Goal: Communication & Community: Answer question/provide support

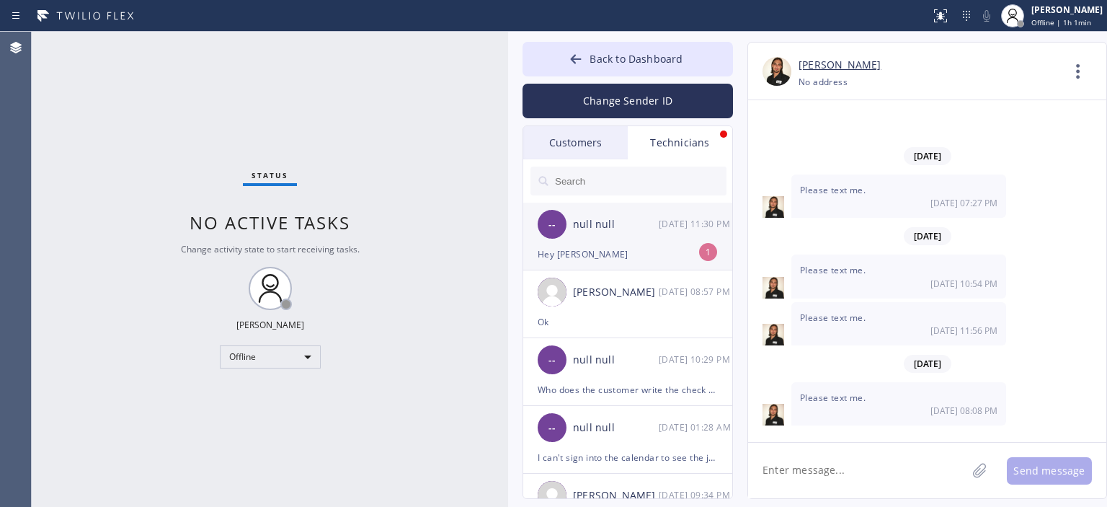
click at [649, 233] on div "-- null null [DATE] 11:30 PM" at bounding box center [628, 224] width 210 height 43
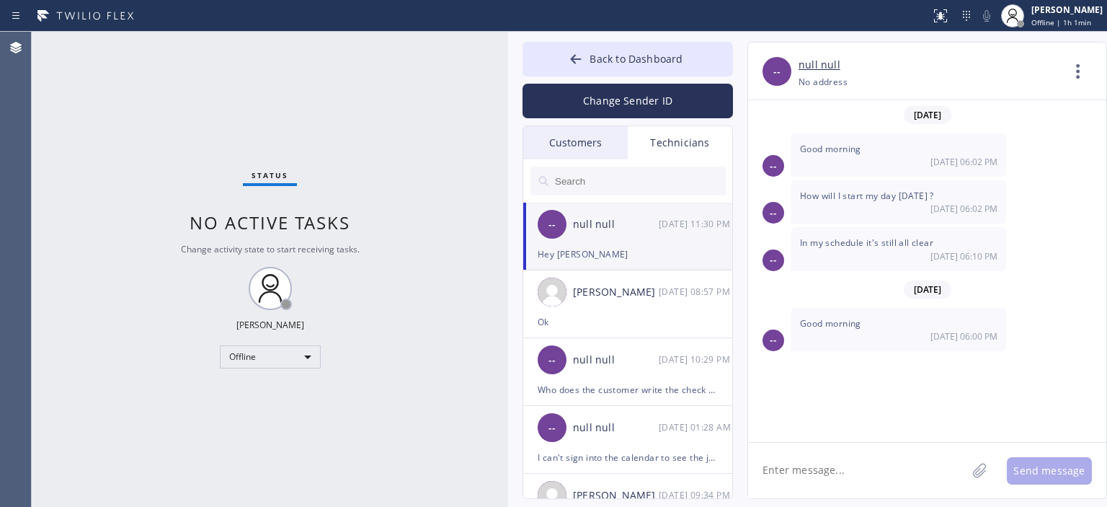
scroll to position [7936, 0]
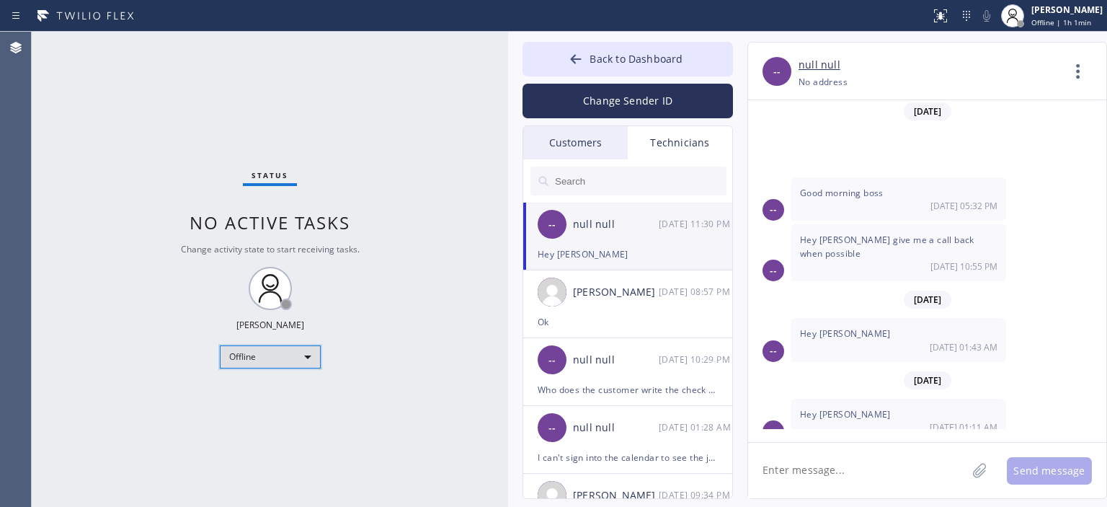
click at [268, 350] on div "Offline" at bounding box center [270, 356] width 101 height 23
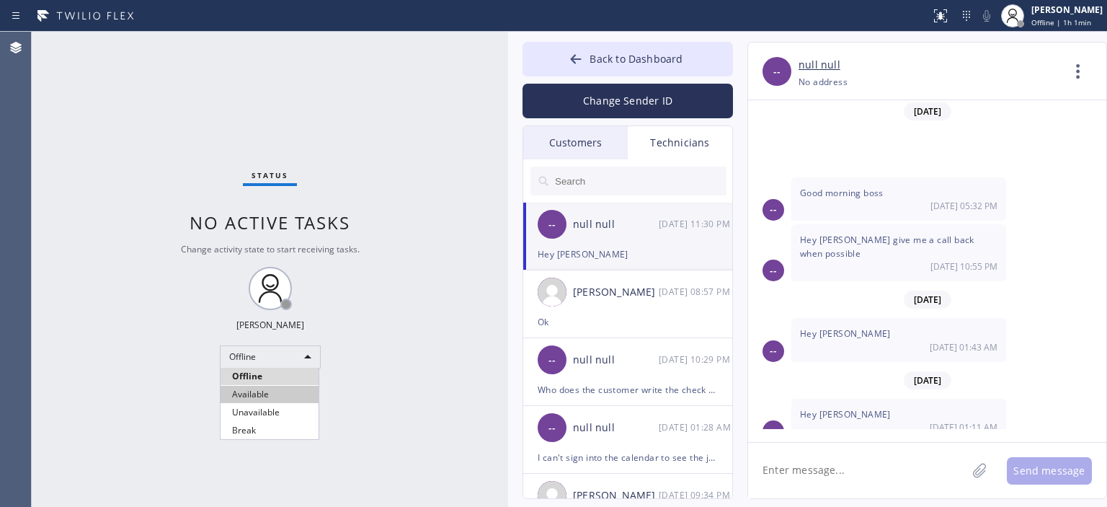
click at [264, 398] on li "Available" at bounding box center [270, 394] width 98 height 17
click at [600, 146] on div "Customers" at bounding box center [575, 142] width 105 height 33
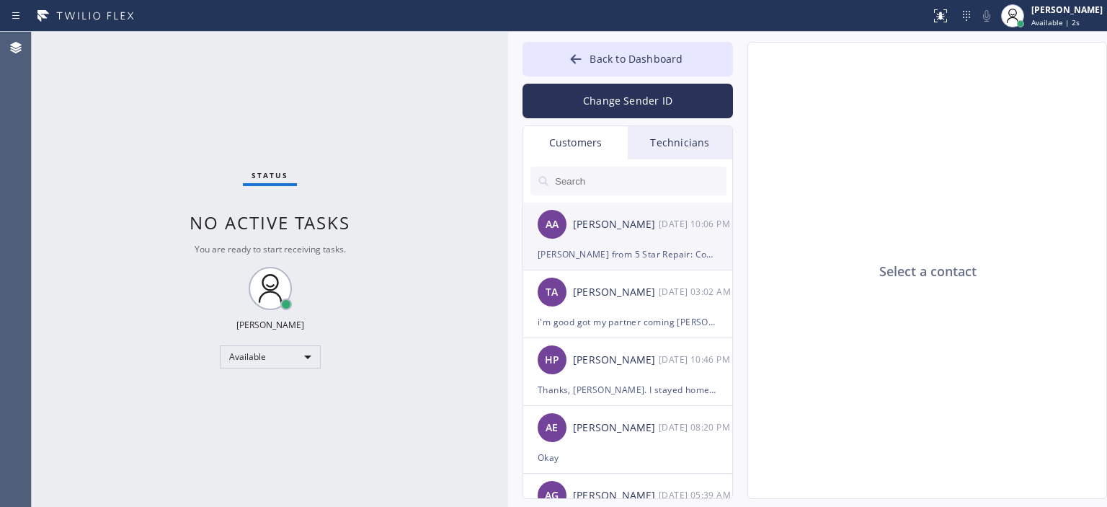
click at [659, 230] on div "[DATE] 10:06 PM" at bounding box center [696, 223] width 75 height 17
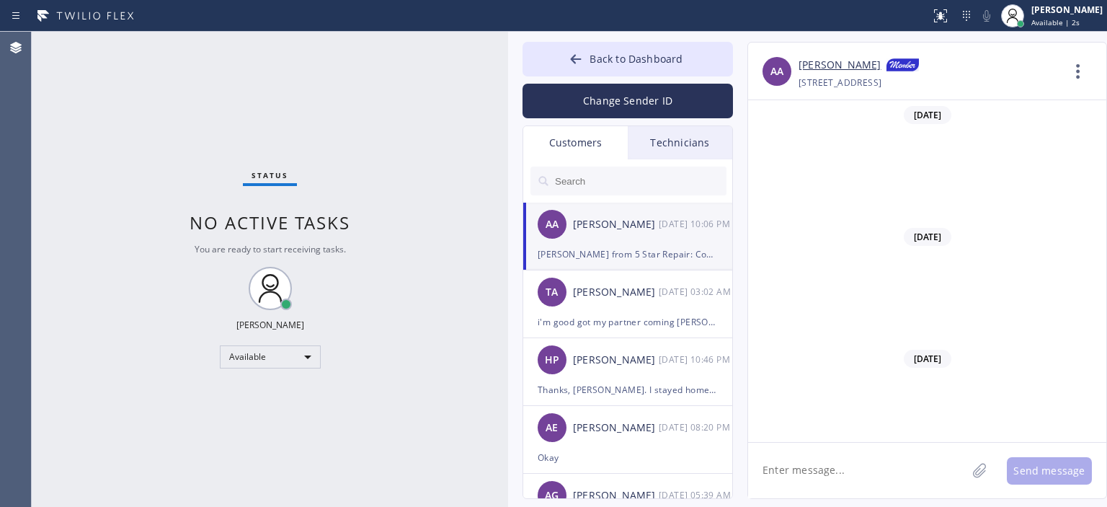
scroll to position [15030, 0]
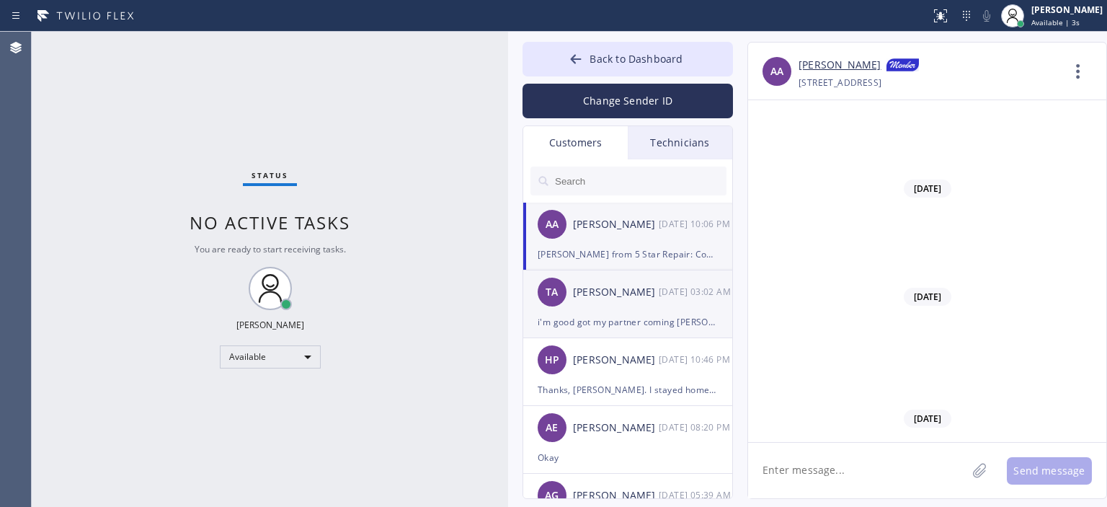
click at [642, 299] on div "[PERSON_NAME]" at bounding box center [616, 292] width 86 height 17
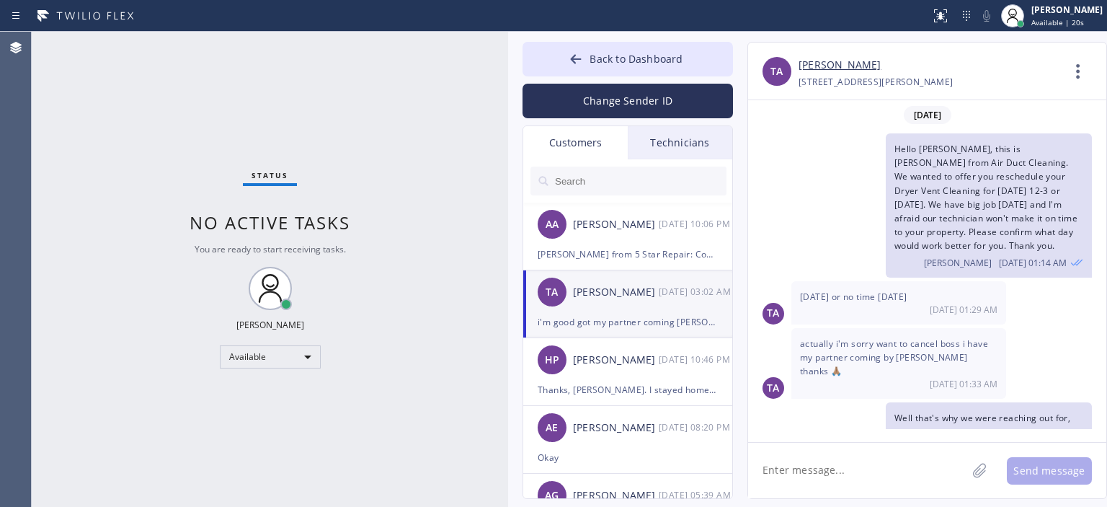
scroll to position [141, 0]
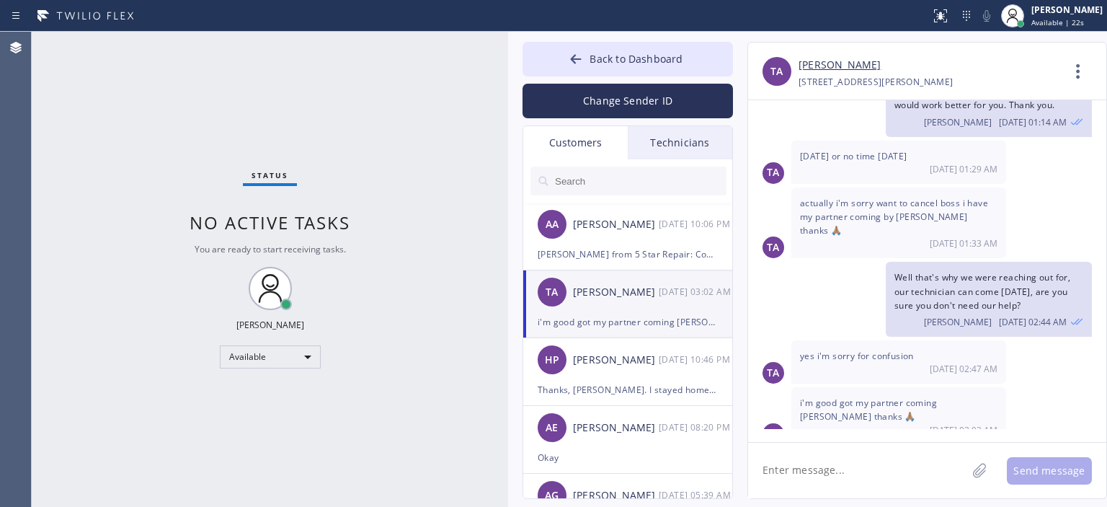
click at [608, 83] on div "Change Sender ID" at bounding box center [628, 97] width 210 height 42
click at [618, 97] on button "Change Sender ID" at bounding box center [628, 101] width 210 height 35
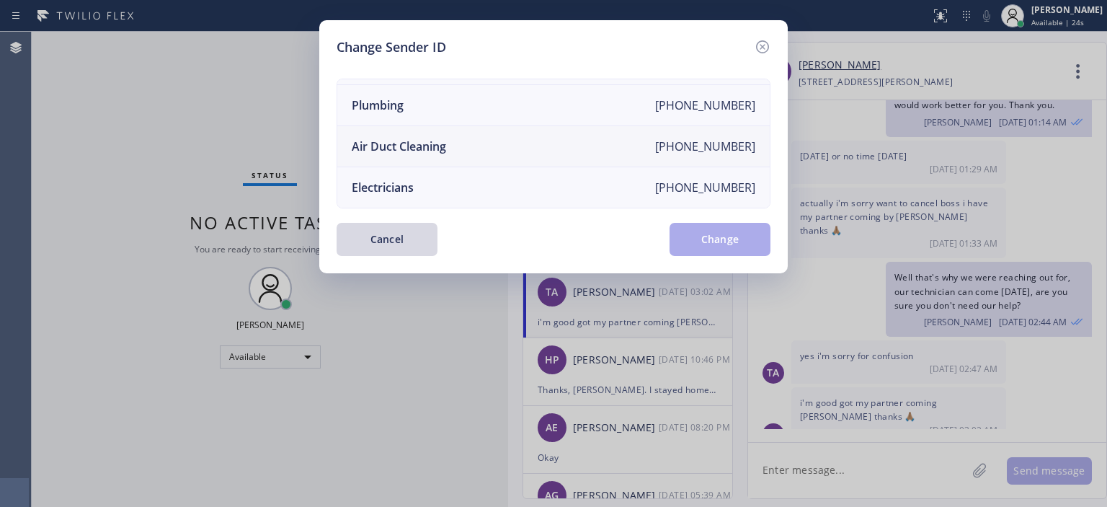
scroll to position [167, 0]
click at [474, 134] on li "Air Duct Cleaning [PHONE_NUMBER]" at bounding box center [553, 146] width 432 height 41
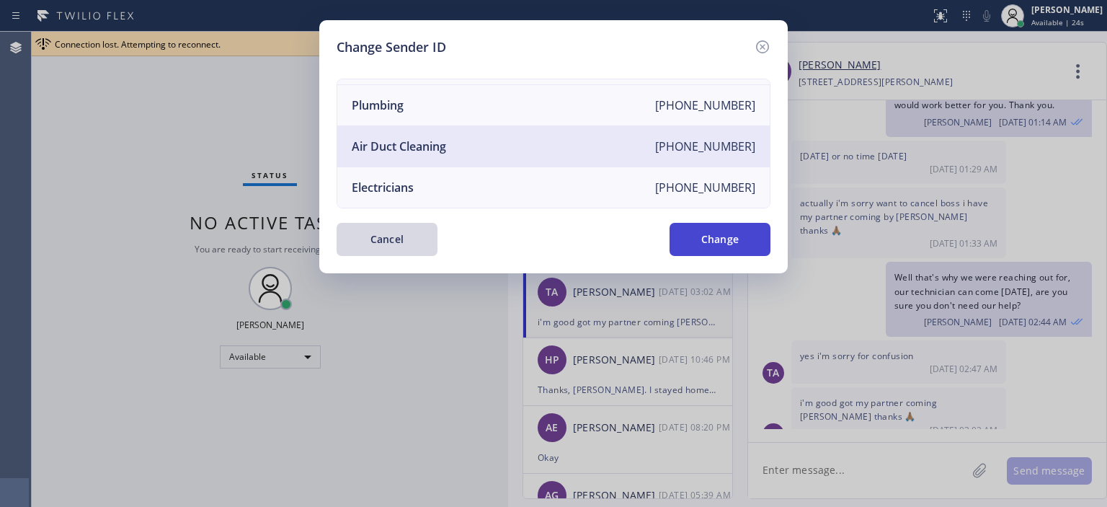
click at [718, 236] on button "Change" at bounding box center [720, 239] width 101 height 33
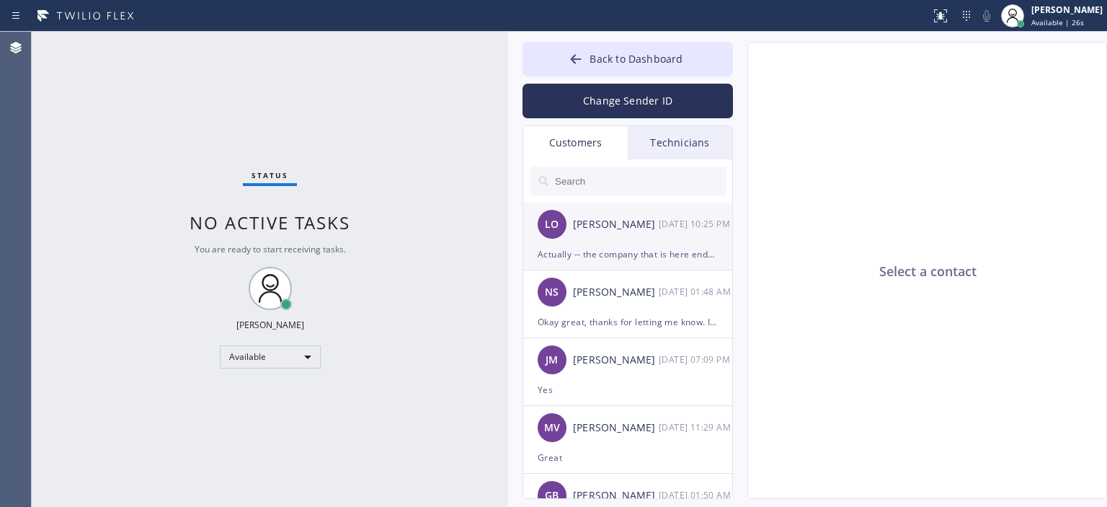
click at [644, 236] on div "LO [PERSON_NAME] [DATE] 10:25 PM" at bounding box center [628, 224] width 210 height 43
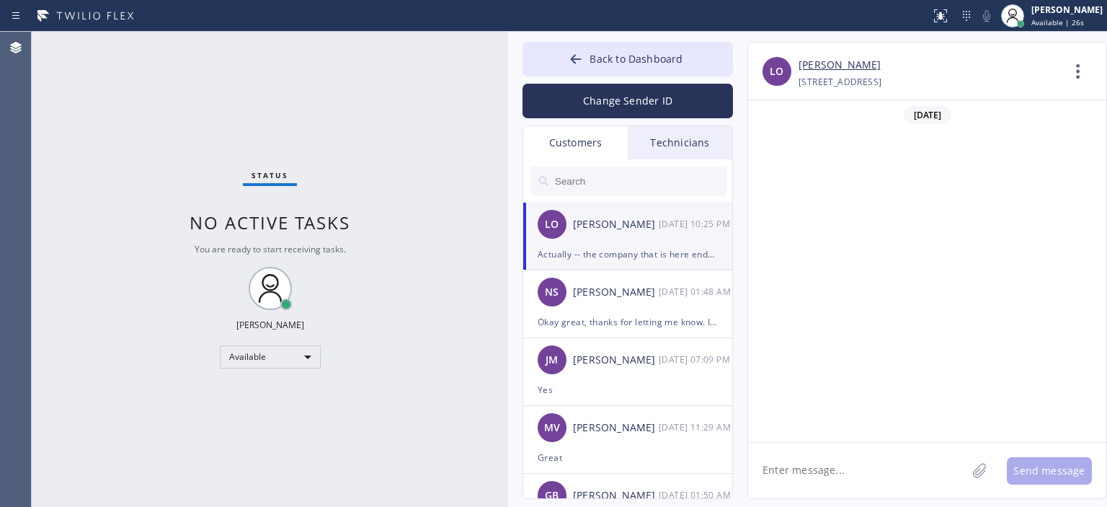
scroll to position [559, 0]
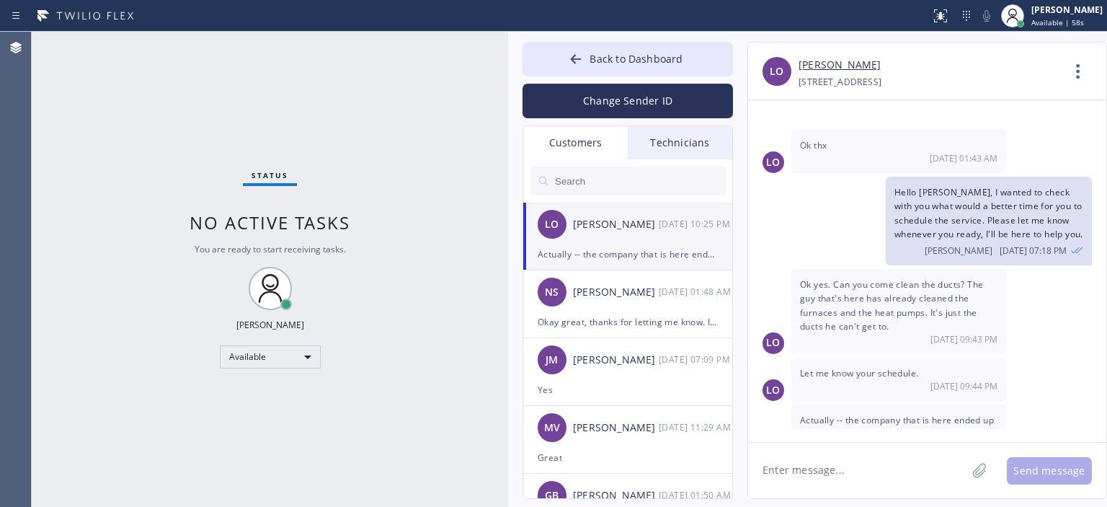
click at [827, 461] on textarea at bounding box center [857, 470] width 218 height 55
type textarea "H"
type textarea "O"
click at [1088, 357] on div "LO Let me know your schedule. [DATE] 09:44 PM" at bounding box center [927, 378] width 358 height 43
click at [960, 468] on textarea "Hello [PERSON_NAME], thanks for an update, we" at bounding box center [870, 470] width 244 height 55
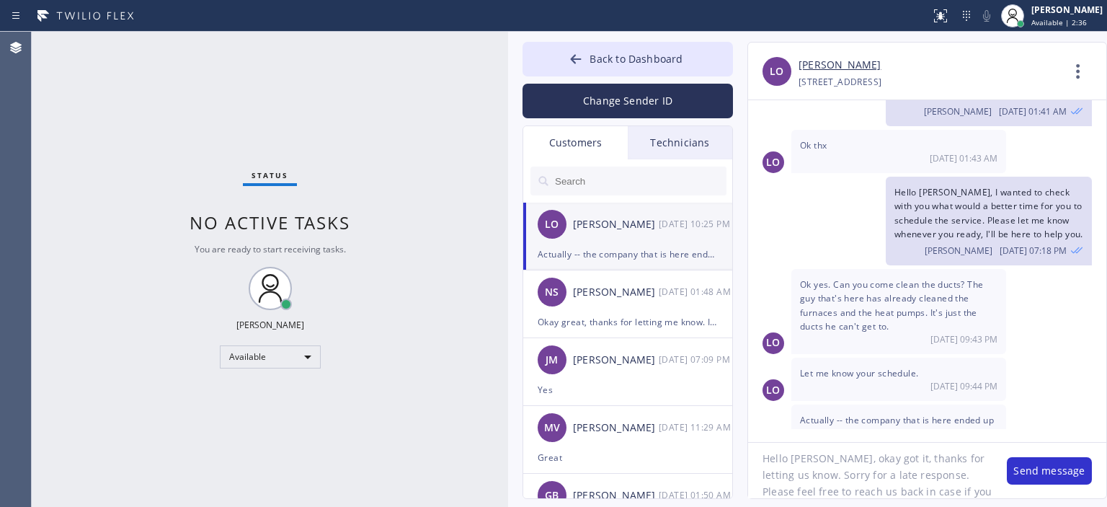
scroll to position [29, 0]
click at [863, 449] on textarea "Hello [PERSON_NAME], okay got it, thanks for letting us know. Sorry for a late …" at bounding box center [870, 470] width 244 height 55
type textarea "Hello [PERSON_NAME], okay got it, thanks for letting us know. Sorry for a late …"
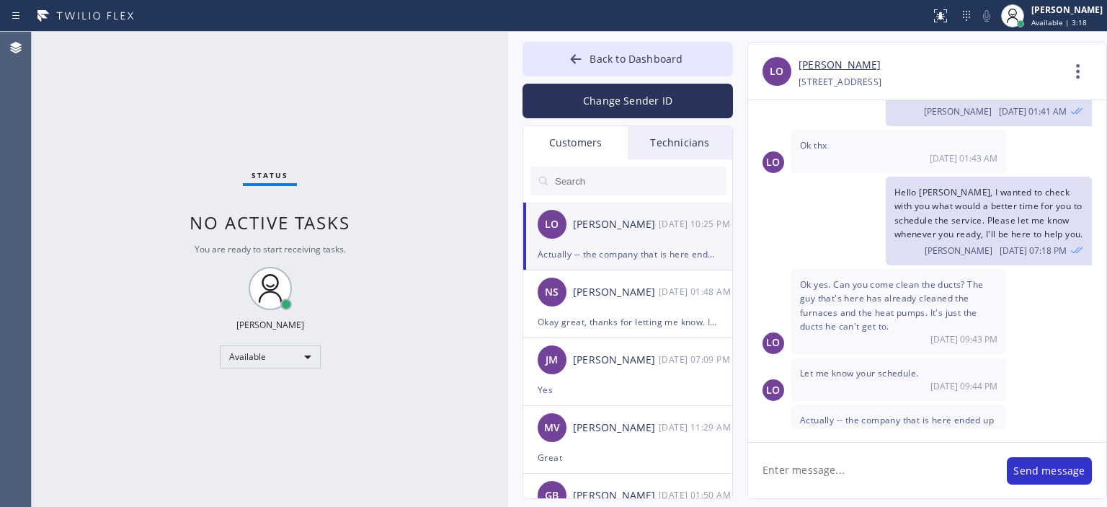
scroll to position [0, 0]
paste textarea "Hello [PERSON_NAME], okay got it, thanks for letting us know. Sorry for a late …"
type textarea "Hello [PERSON_NAME], okay got it, thanks for letting us know. Sorry for a late …"
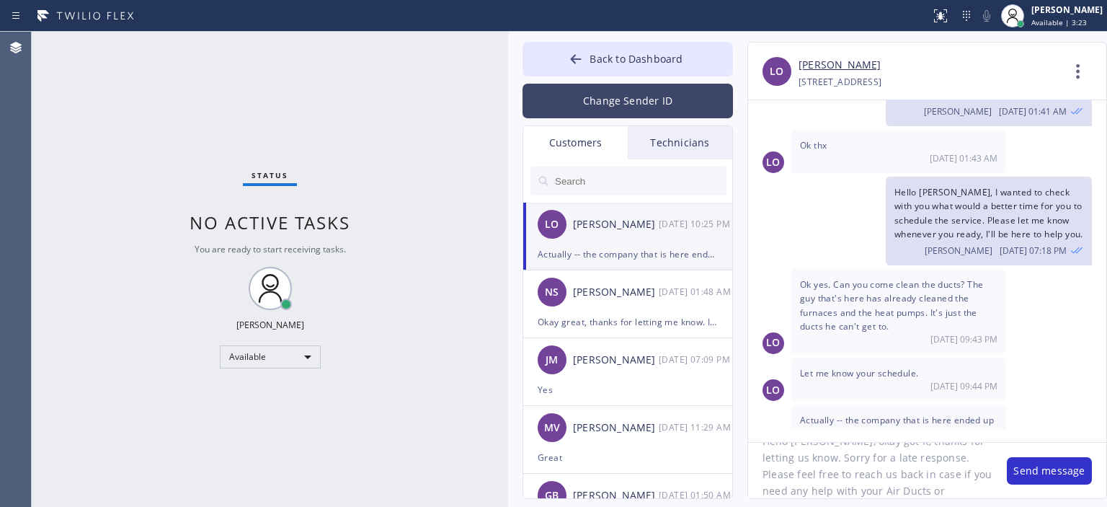
click at [668, 109] on button "Change Sender ID" at bounding box center [628, 101] width 210 height 35
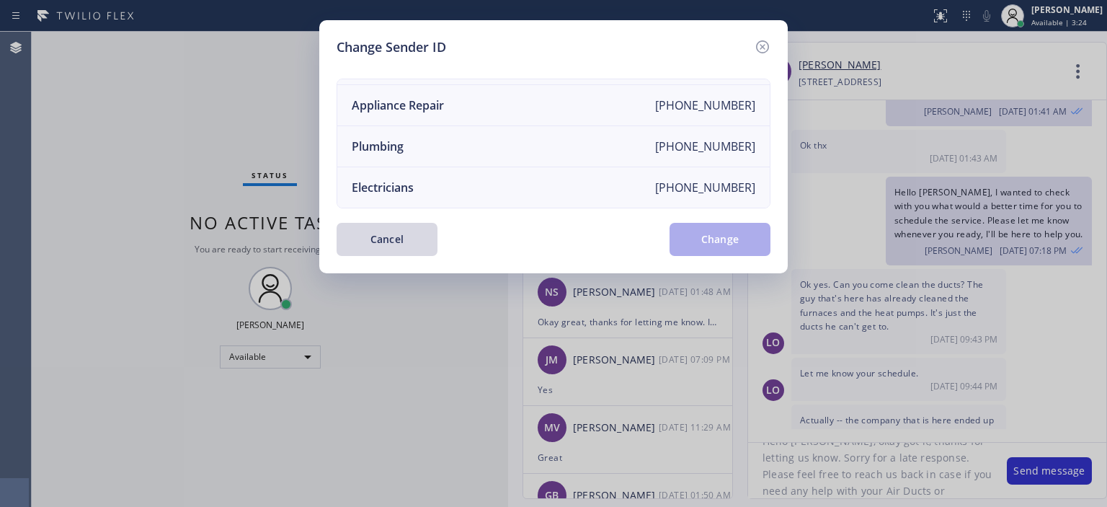
scroll to position [0, 0]
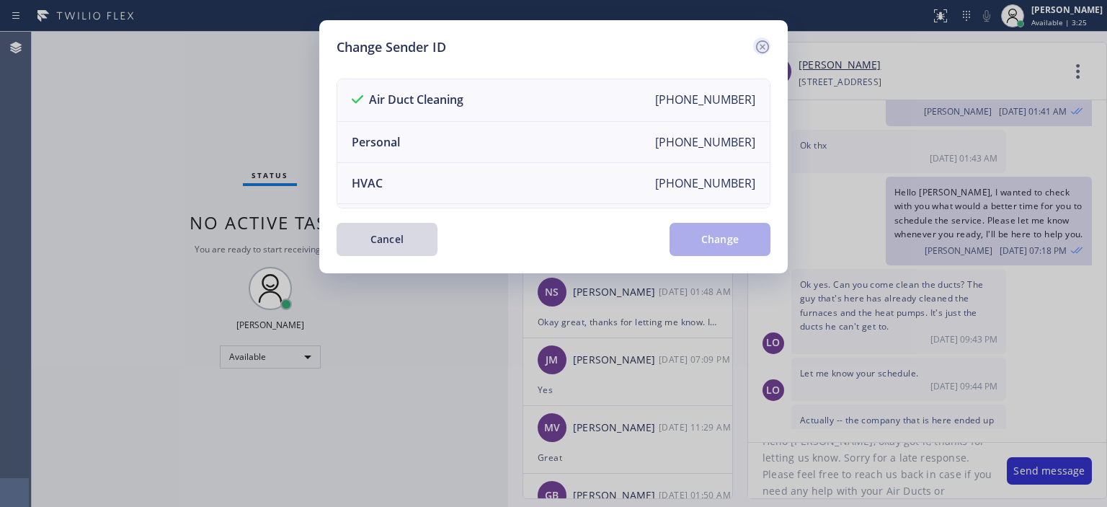
click at [759, 40] on icon at bounding box center [762, 46] width 17 height 17
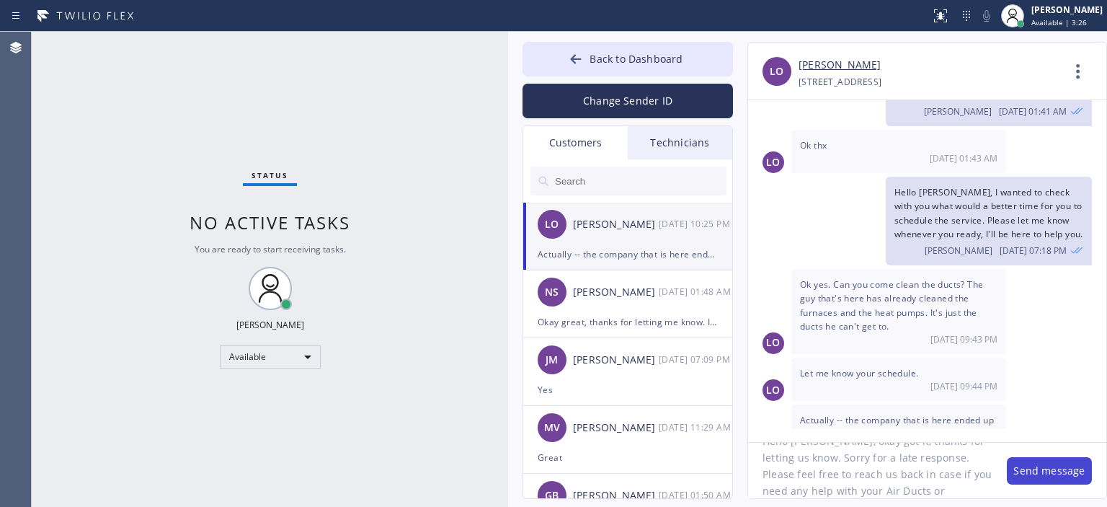
click at [1044, 471] on button "Send message" at bounding box center [1049, 470] width 85 height 27
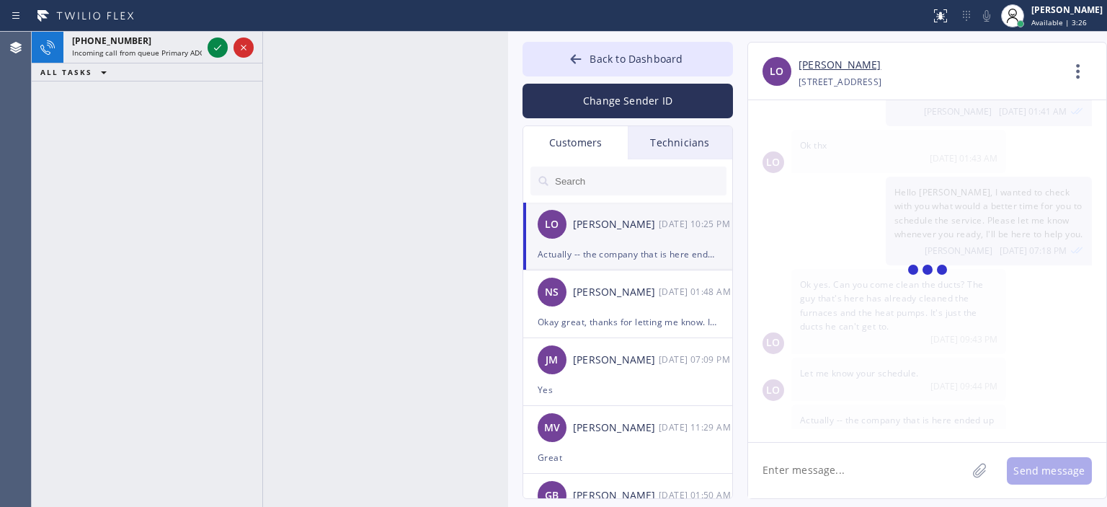
scroll to position [651, 0]
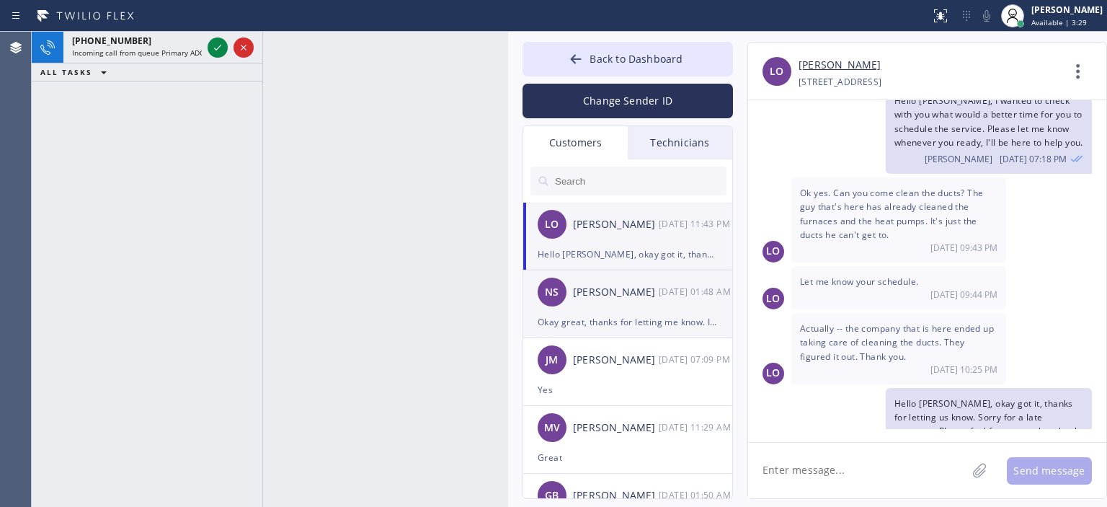
click at [697, 309] on div "NS [PERSON_NAME] [DATE] 01:48 AM" at bounding box center [628, 291] width 210 height 43
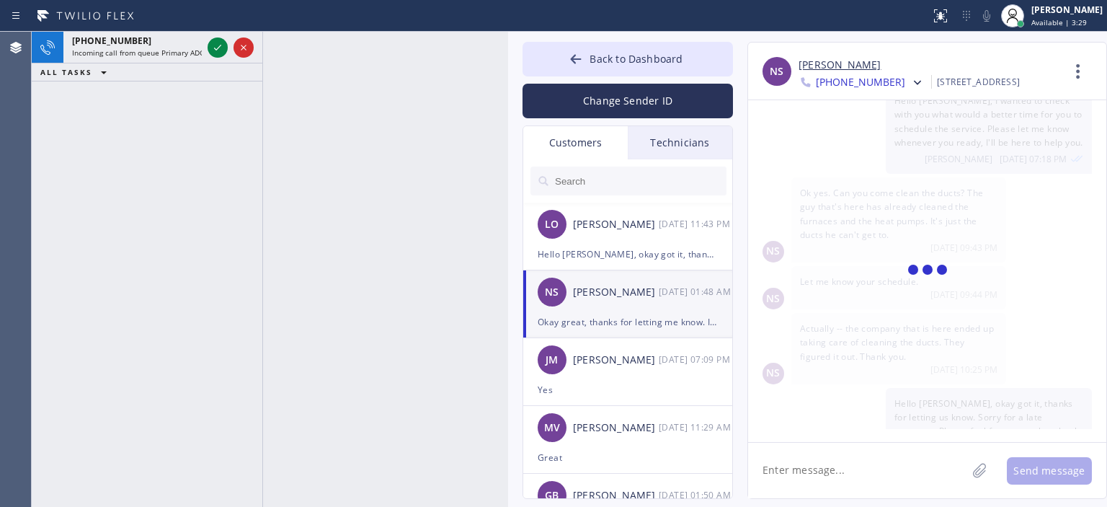
scroll to position [84, 0]
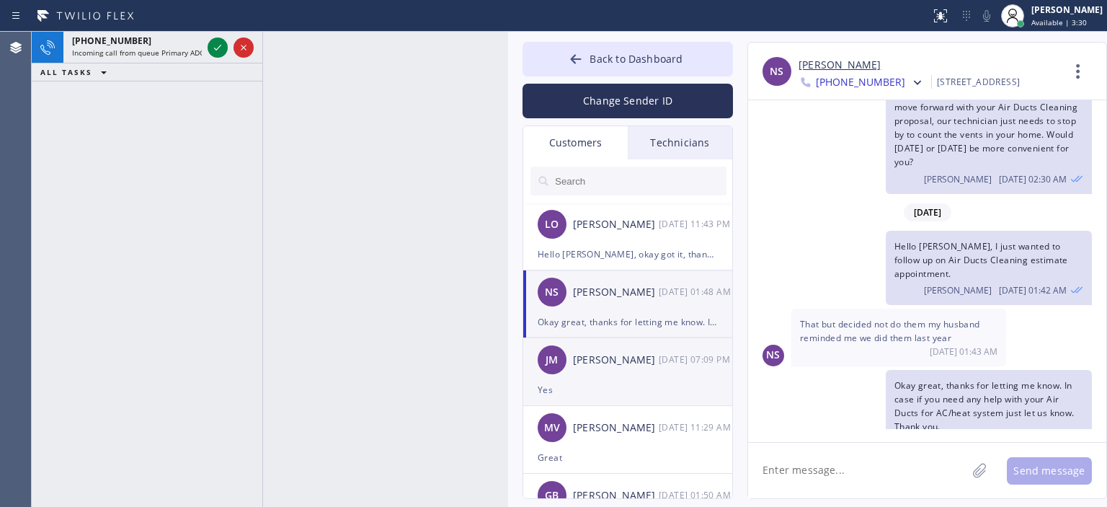
click at [611, 365] on div "[PERSON_NAME]" at bounding box center [616, 360] width 86 height 17
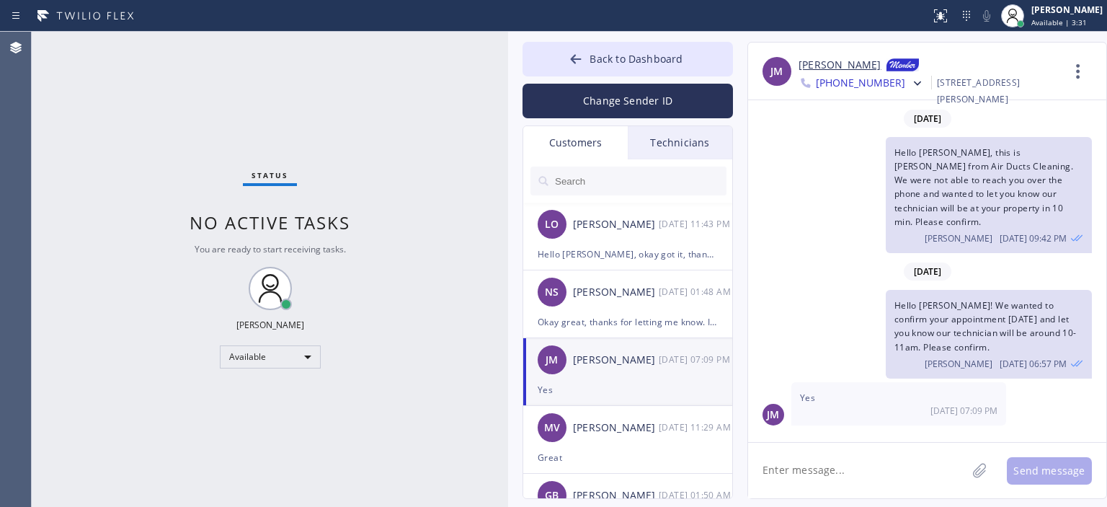
scroll to position [0, 0]
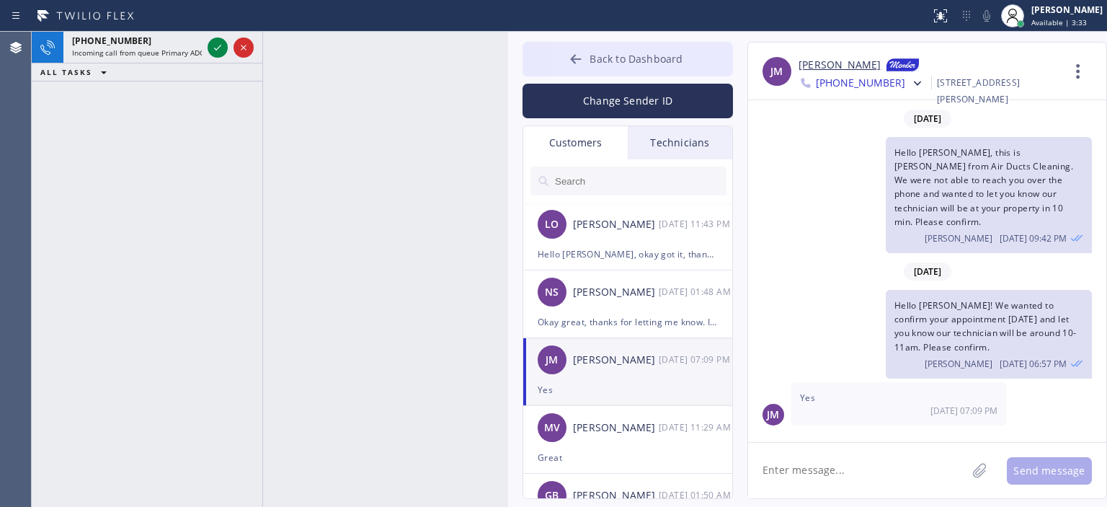
click at [564, 51] on button "Back to Dashboard" at bounding box center [628, 59] width 210 height 35
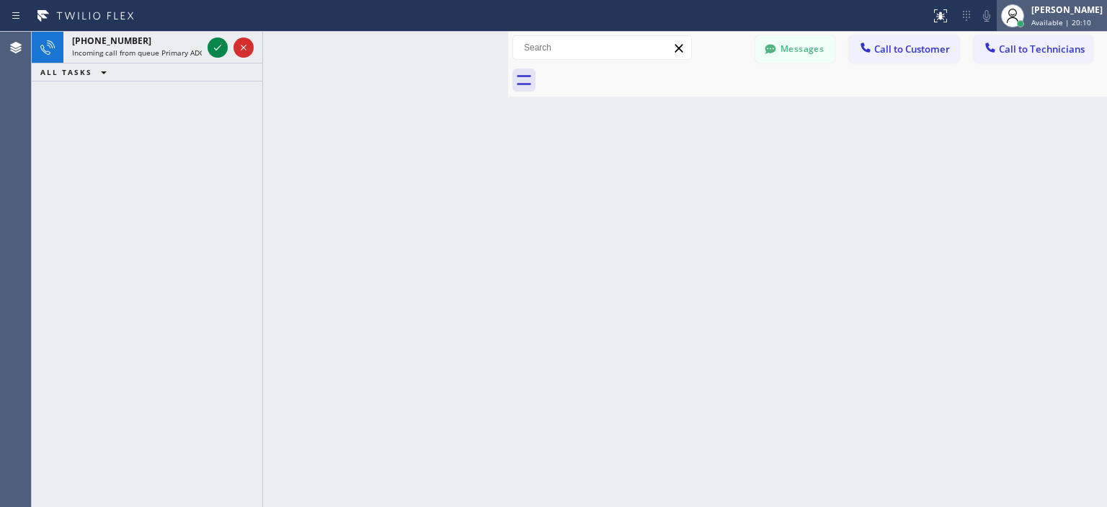
click at [1075, 8] on div "[PERSON_NAME]" at bounding box center [1066, 10] width 71 height 12
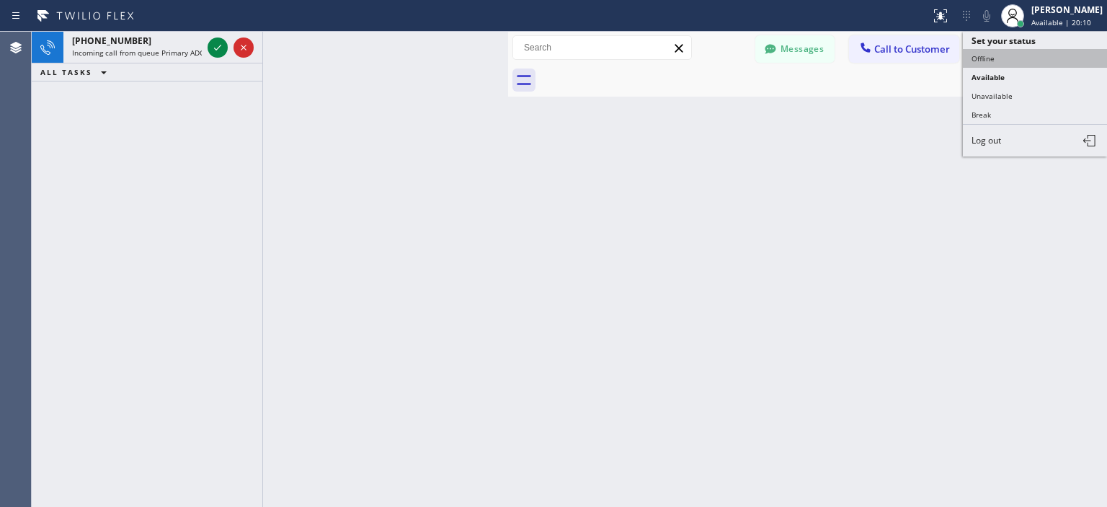
click at [1009, 55] on button "Offline" at bounding box center [1035, 58] width 144 height 19
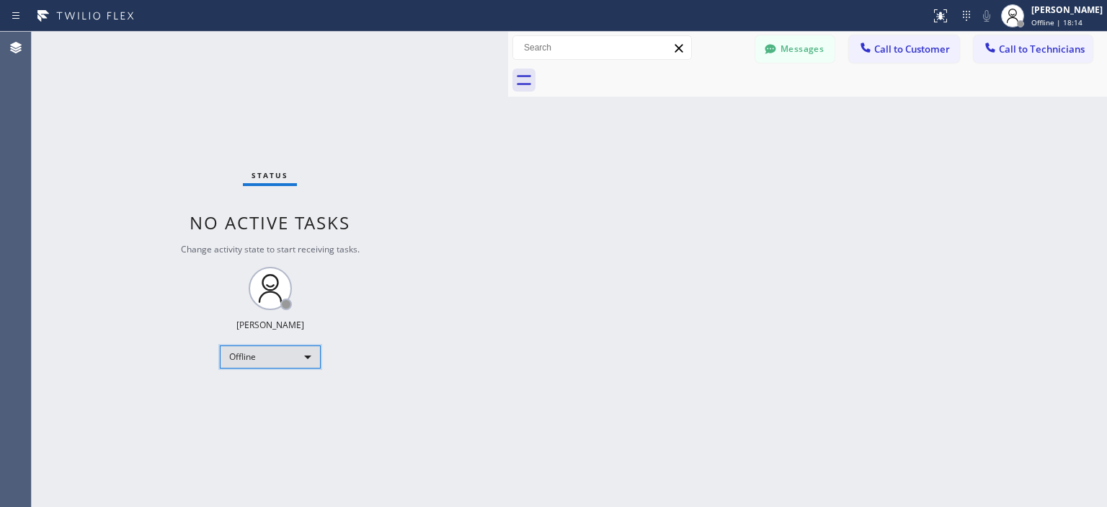
click at [284, 362] on div "Offline" at bounding box center [270, 356] width 101 height 23
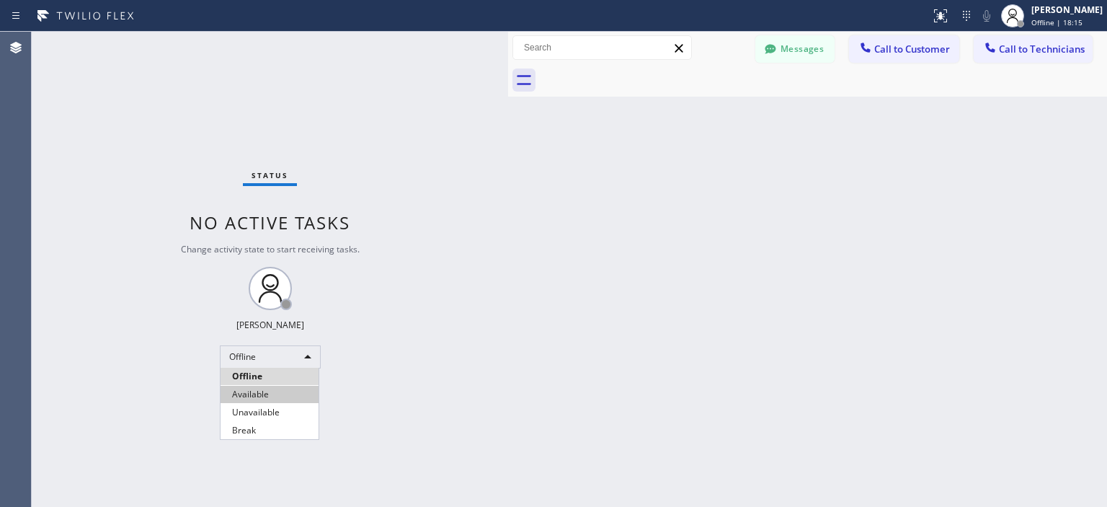
click at [268, 394] on li "Available" at bounding box center [270, 394] width 98 height 17
click at [1045, 43] on span "Call to Technicians" at bounding box center [1042, 49] width 86 height 13
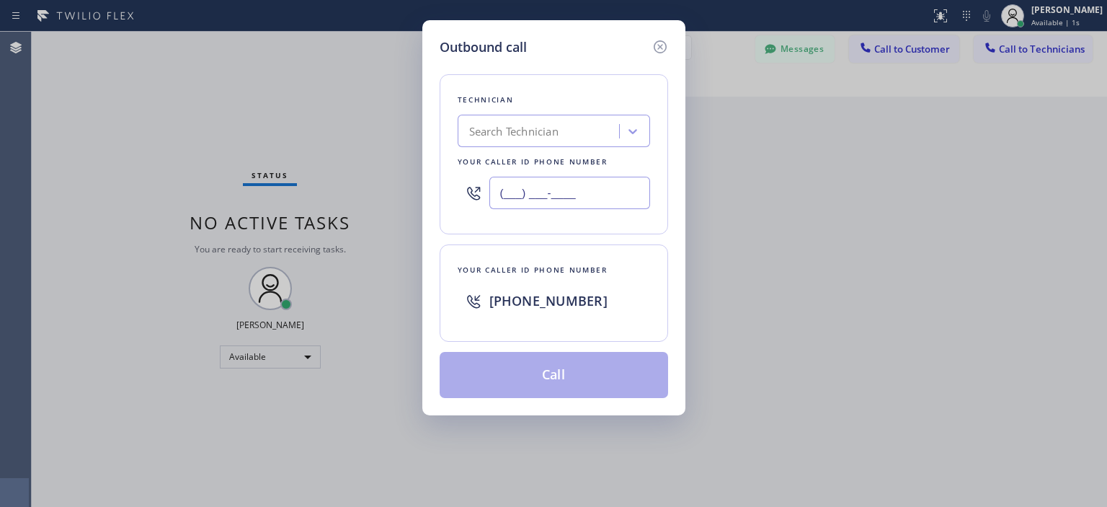
click at [556, 202] on input "(___) ___-____" at bounding box center [569, 193] width 161 height 32
paste input "909) 848-0048"
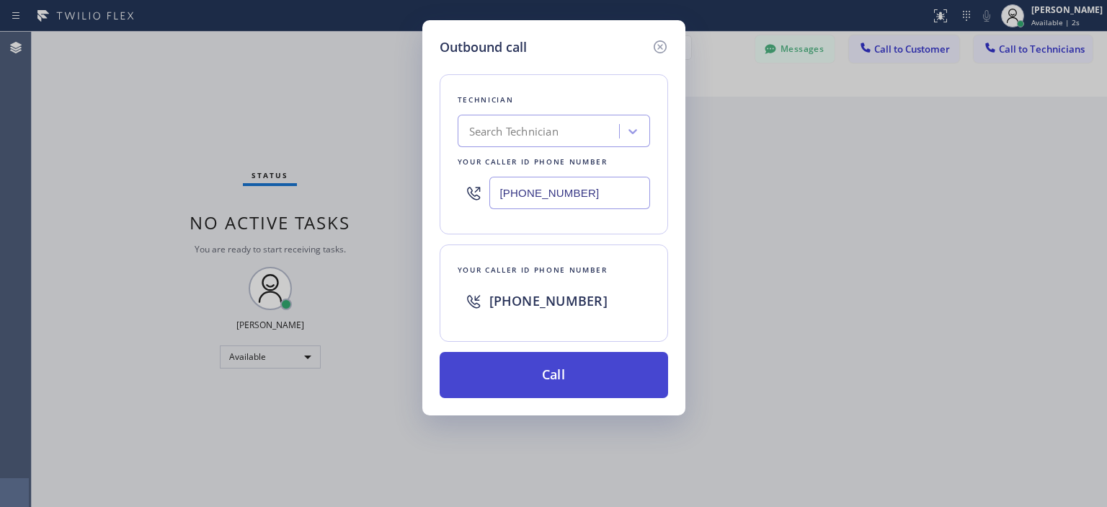
type input "[PHONE_NUMBER]"
click at [573, 374] on button "Call" at bounding box center [554, 375] width 228 height 46
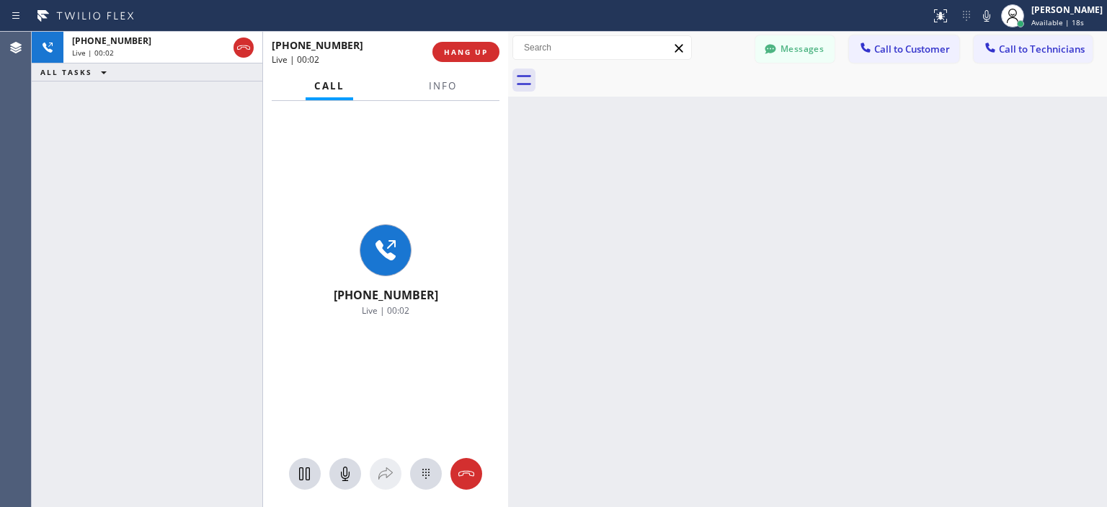
click at [63, 175] on div "[PHONE_NUMBER] Live | 00:02 ALL TASKS ALL TASKS ACTIVE TASKS TASKS IN WRAP UP" at bounding box center [147, 269] width 231 height 475
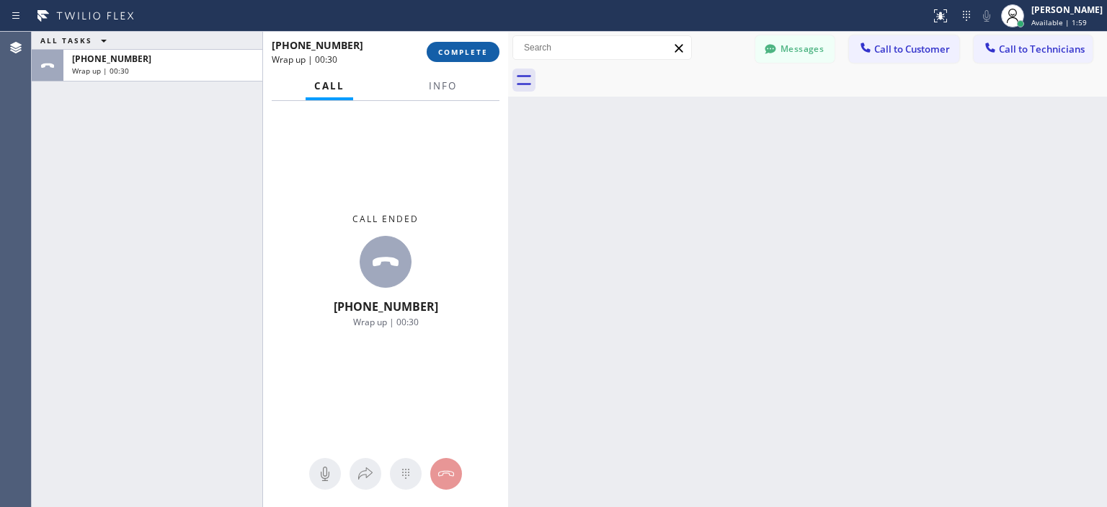
click at [455, 52] on span "COMPLETE" at bounding box center [463, 52] width 50 height 10
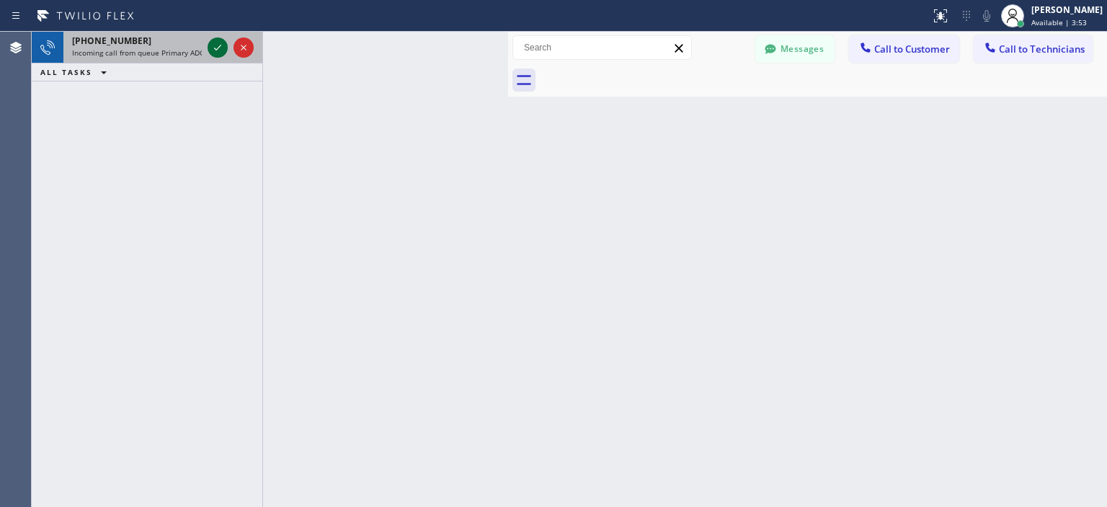
click at [219, 50] on icon at bounding box center [217, 47] width 17 height 17
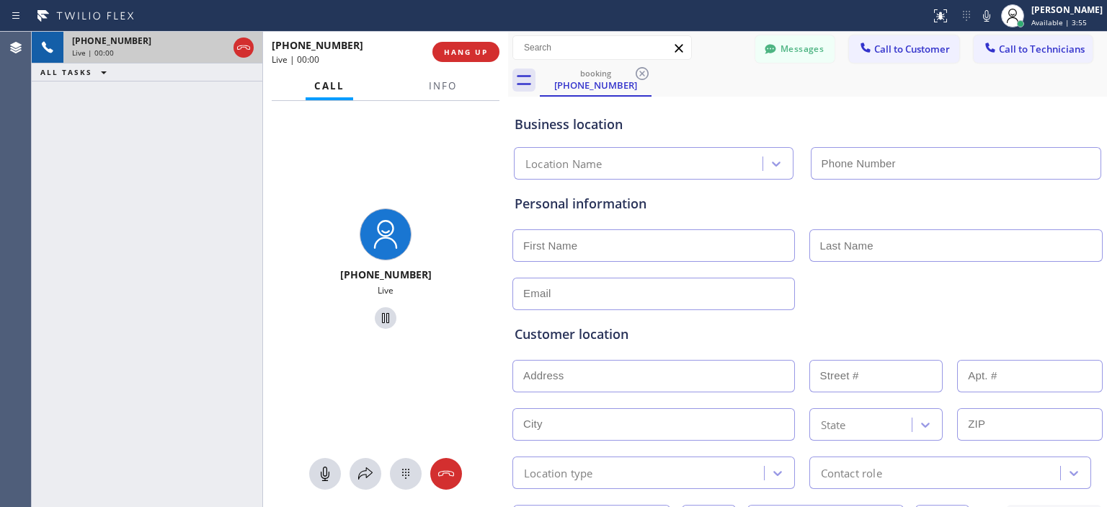
type input "[PHONE_NUMBER]"
drag, startPoint x: 47, startPoint y: 162, endPoint x: 115, endPoint y: 142, distance: 70.7
click at [48, 162] on div "[PHONE_NUMBER] Live | 00:18 ALL TASKS ALL TASKS ACTIVE TASKS TASKS IN WRAP UP" at bounding box center [147, 269] width 231 height 475
click at [467, 54] on span "HANG UP" at bounding box center [466, 52] width 44 height 10
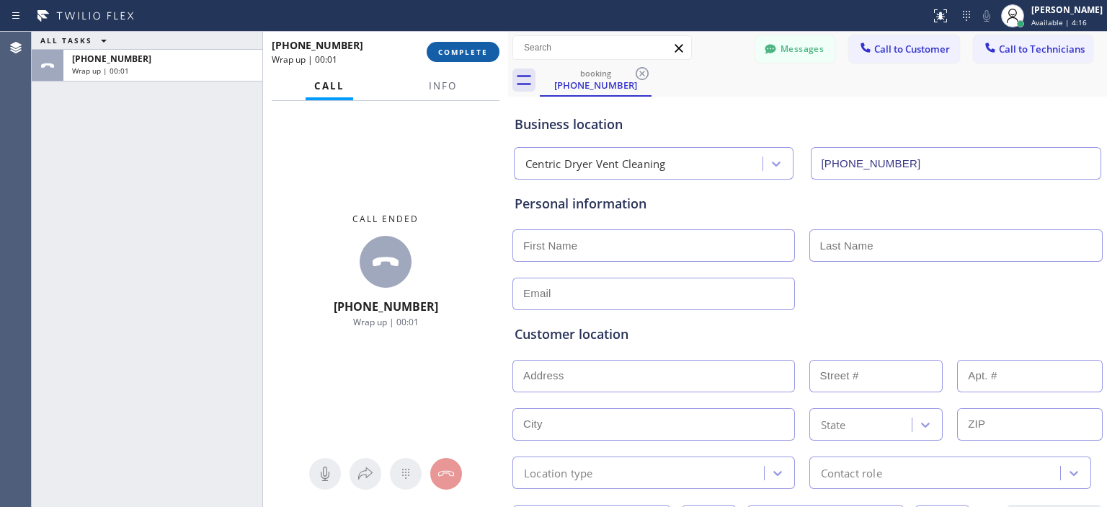
click at [474, 57] on button "COMPLETE" at bounding box center [463, 52] width 73 height 20
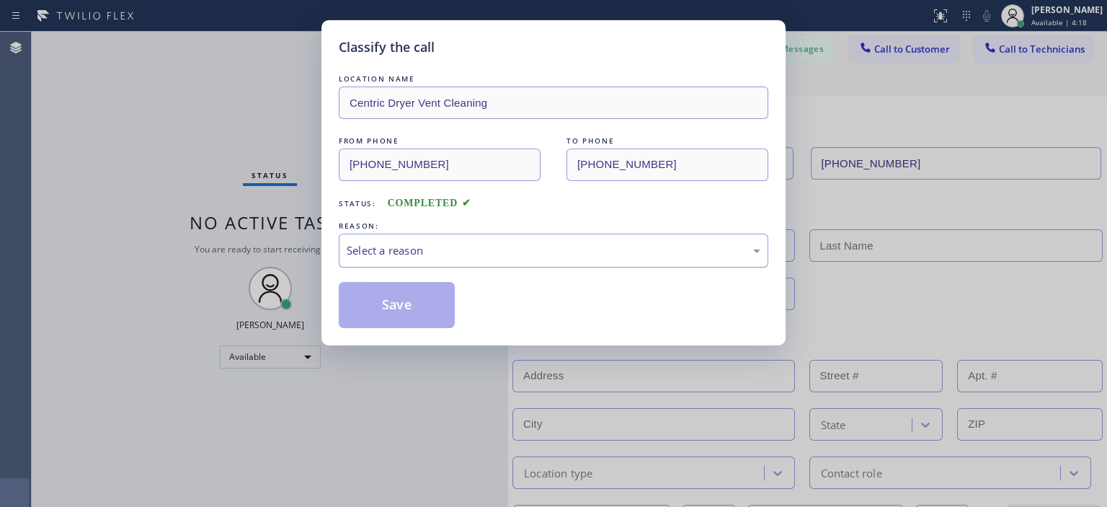
click at [499, 247] on div "Select a reason" at bounding box center [554, 250] width 414 height 17
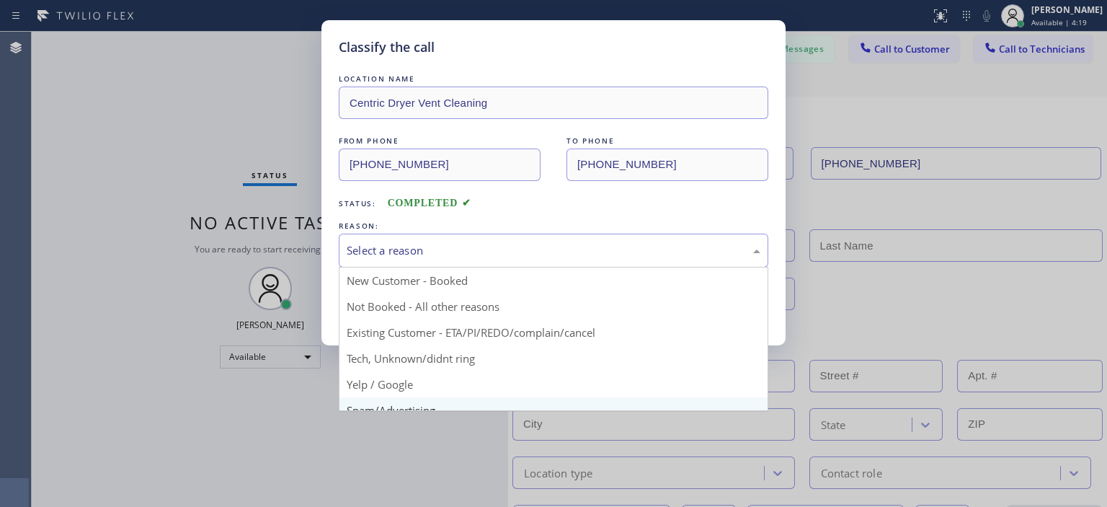
scroll to position [42, 0]
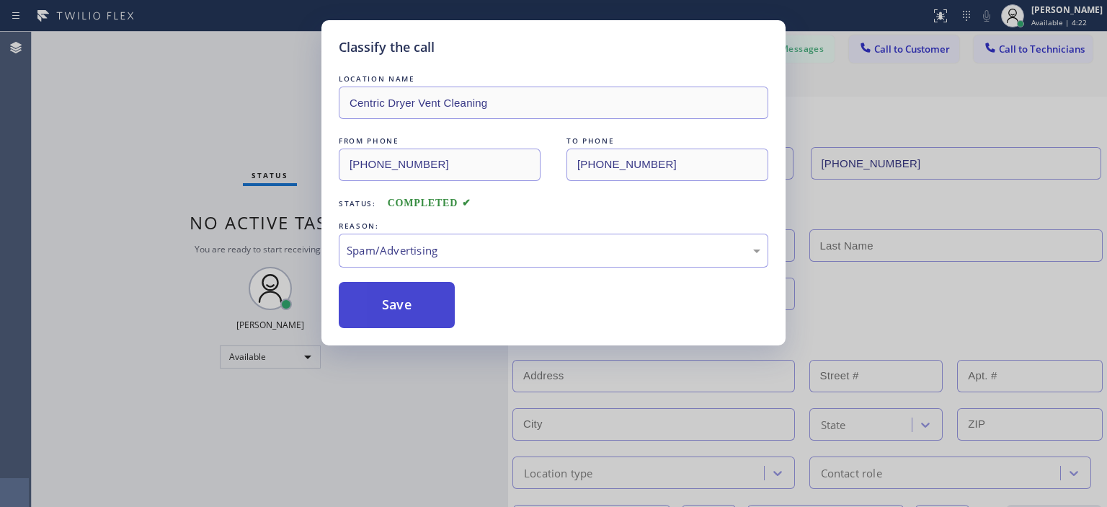
click at [424, 303] on button "Save" at bounding box center [397, 305] width 116 height 46
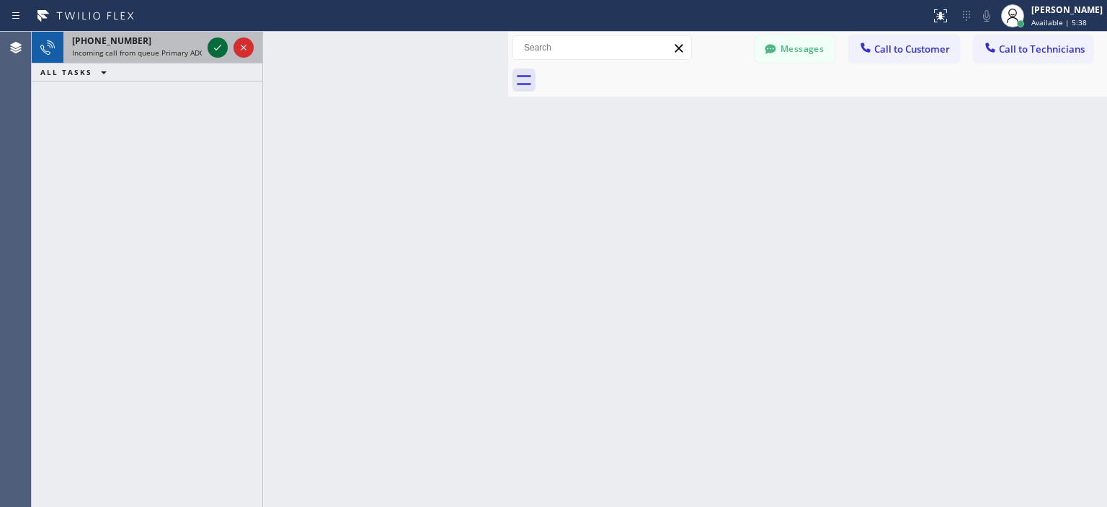
click at [211, 43] on icon at bounding box center [217, 47] width 17 height 17
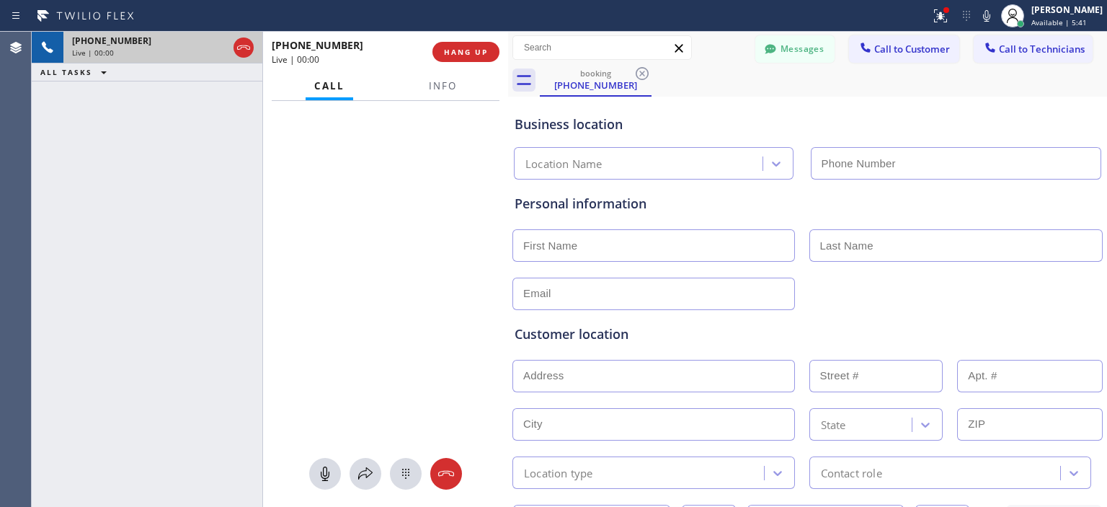
type input "[PHONE_NUMBER]"
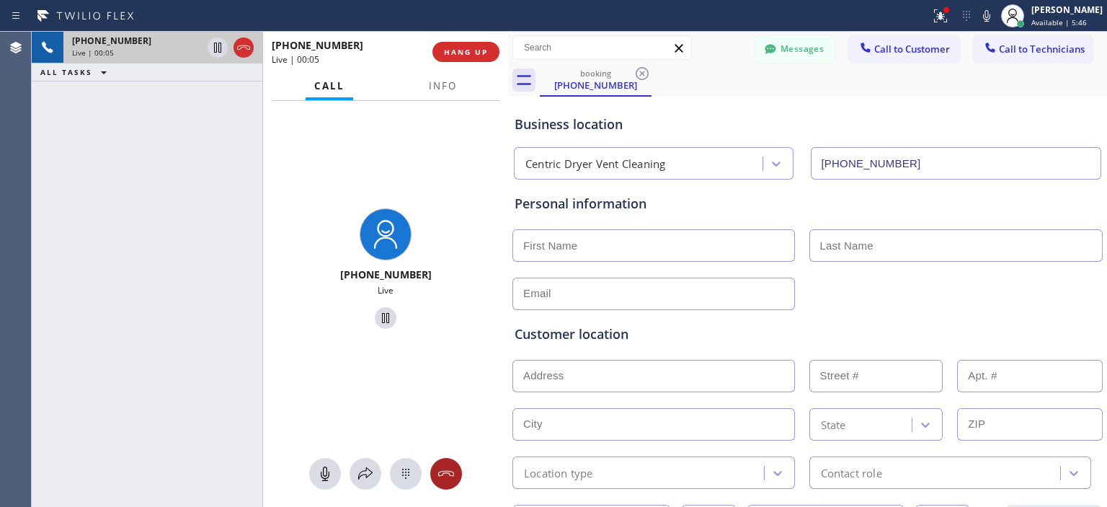
click at [453, 477] on icon at bounding box center [445, 473] width 17 height 17
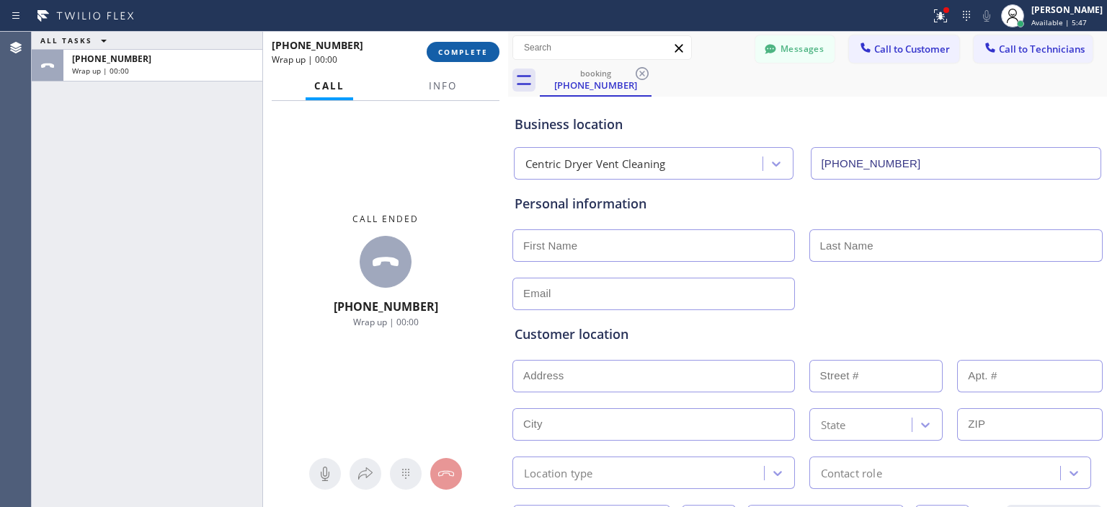
click at [467, 61] on button "COMPLETE" at bounding box center [463, 52] width 73 height 20
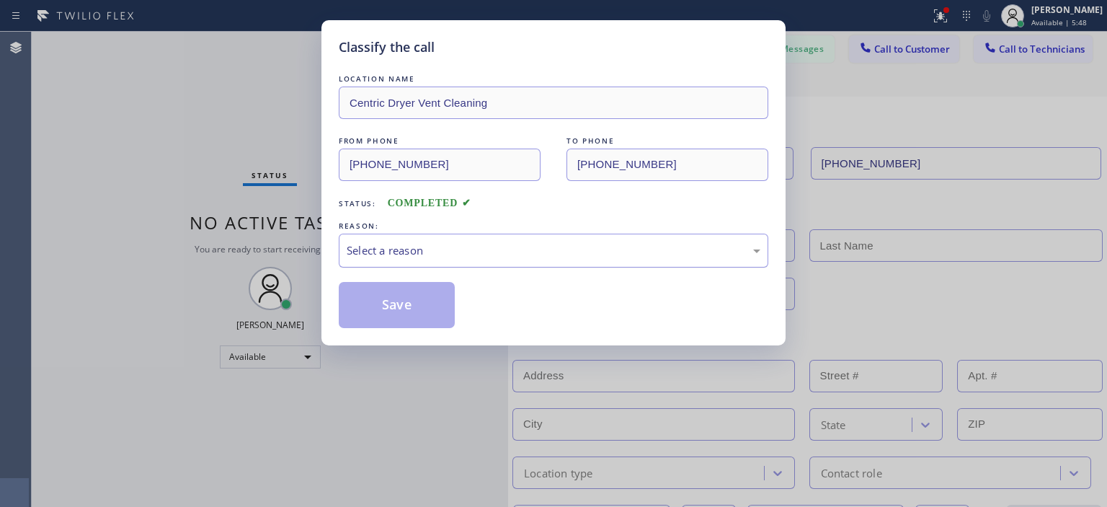
click at [461, 244] on div "Select a reason" at bounding box center [554, 250] width 414 height 17
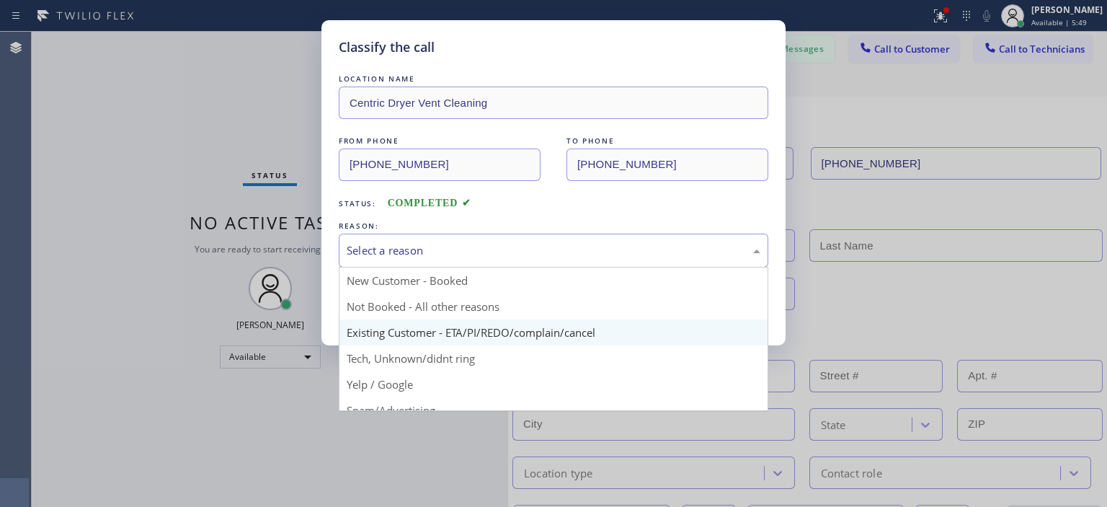
scroll to position [90, 0]
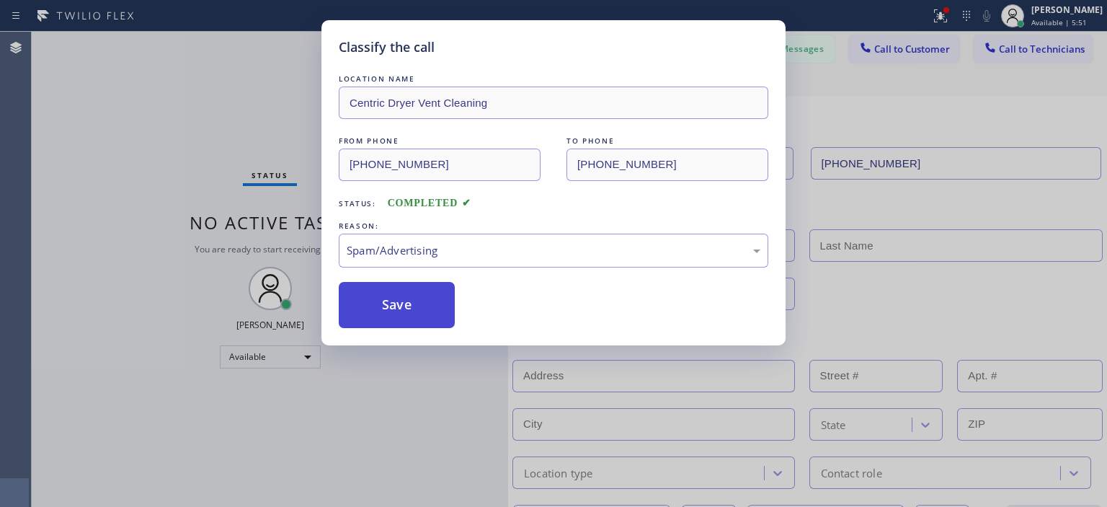
click at [414, 285] on button "Save" at bounding box center [397, 305] width 116 height 46
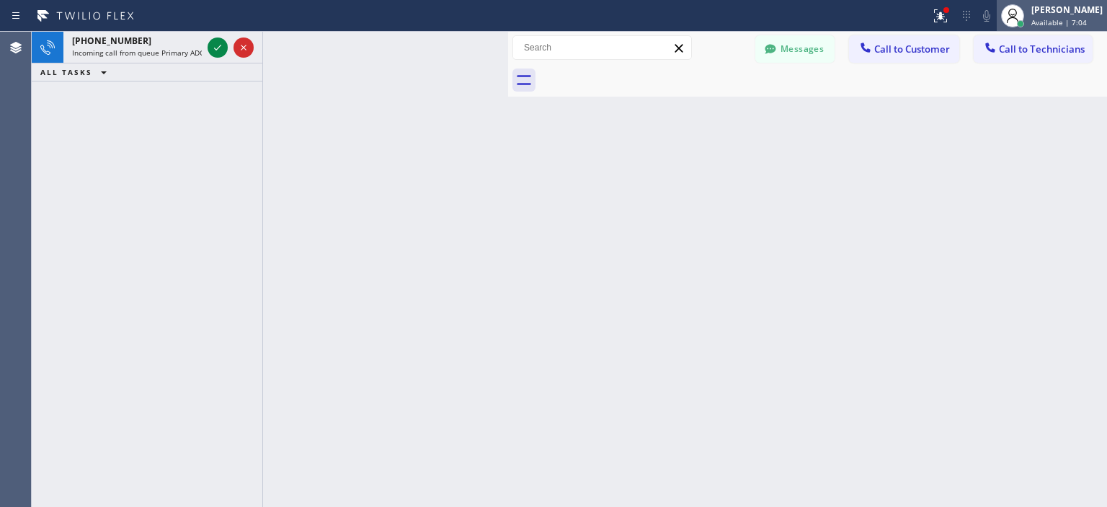
click at [1066, 21] on span "Available | 7:04" at bounding box center [1058, 22] width 55 height 10
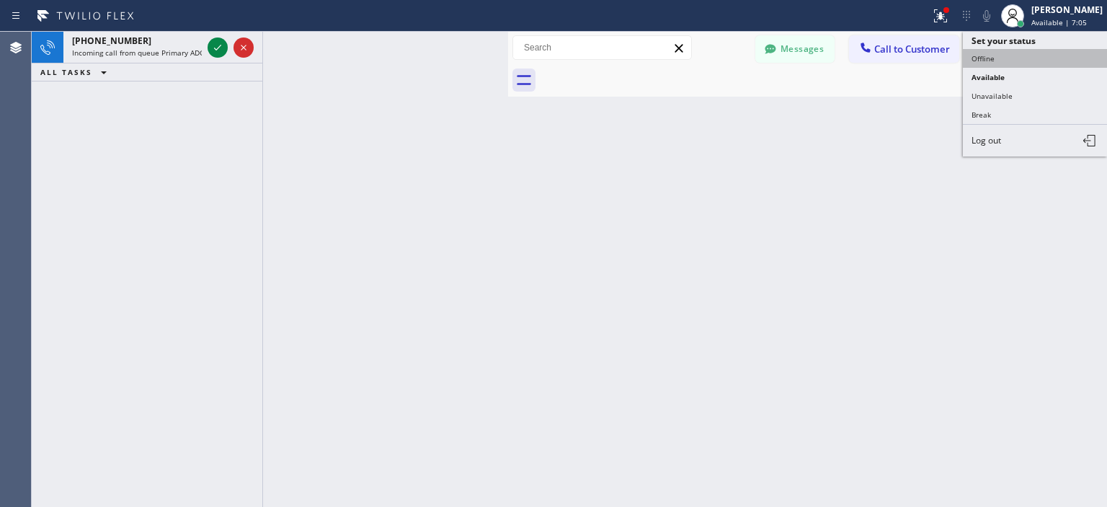
click at [995, 63] on button "Offline" at bounding box center [1035, 58] width 144 height 19
